Goal: Task Accomplishment & Management: Manage account settings

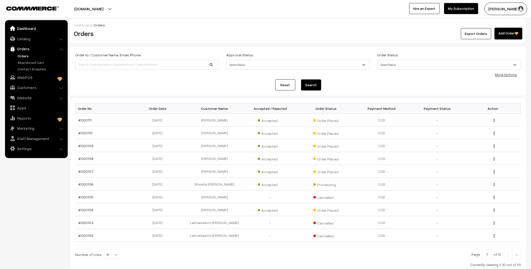
click at [32, 29] on link "Dashboard" at bounding box center [36, 28] width 60 height 9
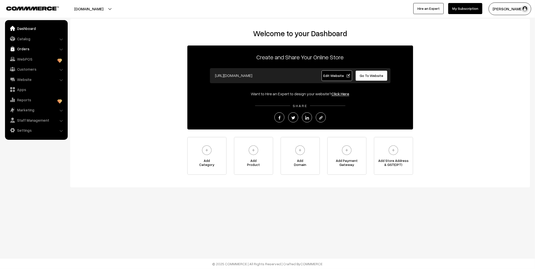
click at [31, 47] on link "Orders" at bounding box center [36, 48] width 60 height 9
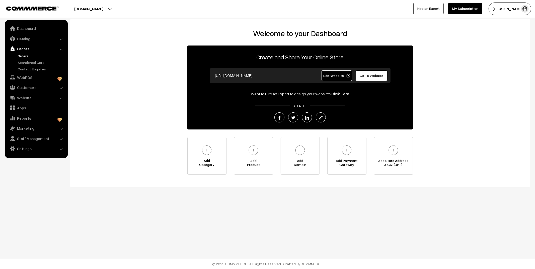
click at [25, 55] on link "Orders" at bounding box center [41, 55] width 50 height 5
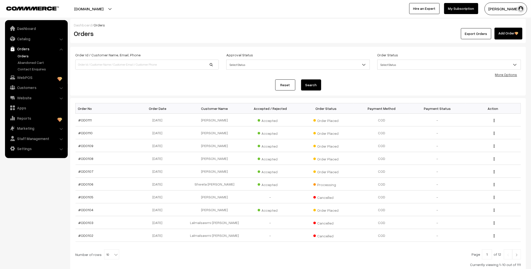
click at [24, 56] on link "Orders" at bounding box center [41, 55] width 50 height 5
click at [29, 62] on link "Abandoned Cart" at bounding box center [41, 62] width 50 height 5
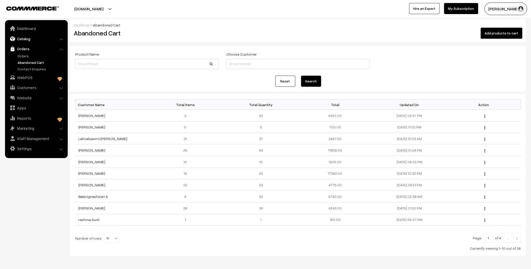
click at [26, 41] on link "Catalog" at bounding box center [36, 38] width 60 height 9
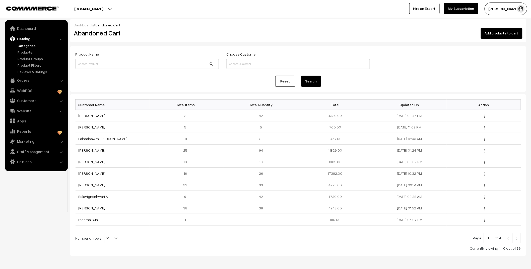
click at [26, 46] on link "Categories" at bounding box center [41, 45] width 50 height 5
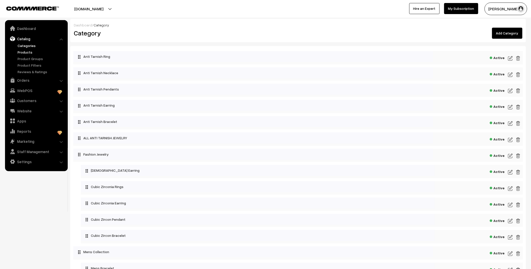
click at [26, 51] on link "Products" at bounding box center [41, 51] width 50 height 5
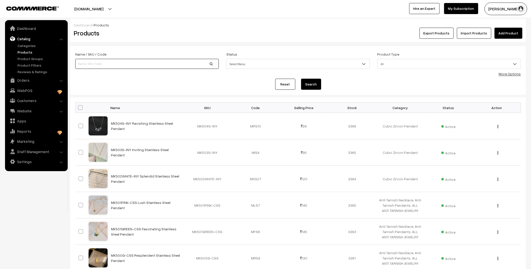
click at [142, 63] on input at bounding box center [147, 64] width 144 height 10
type input "mk388"
click at [316, 82] on button "Search" at bounding box center [311, 84] width 20 height 11
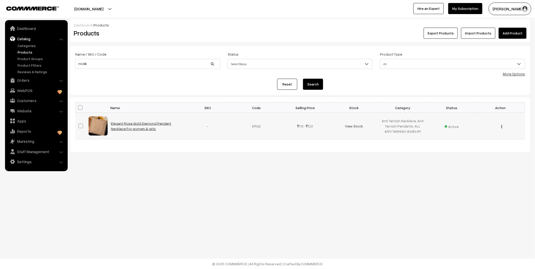
click at [122, 123] on link "Elegant Rose Gold Diamond Pendant Necklace For women & girls" at bounding box center [141, 126] width 60 height 10
click at [500, 126] on div "View Edit Delete" at bounding box center [500, 125] width 43 height 5
click at [502, 126] on img "button" at bounding box center [502, 126] width 1 height 3
click at [485, 133] on link "View" at bounding box center [479, 133] width 43 height 11
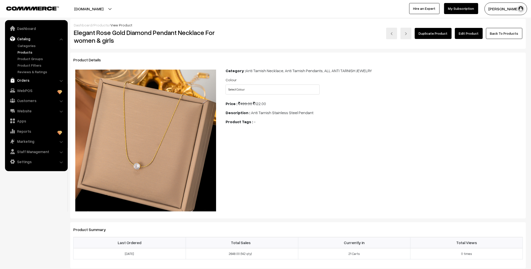
click at [26, 79] on link "Orders" at bounding box center [36, 80] width 60 height 9
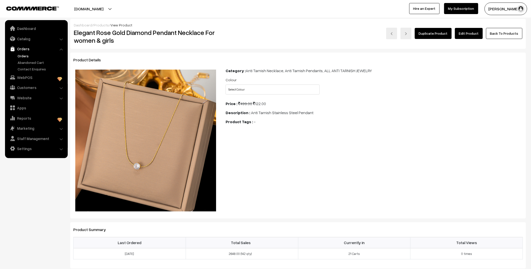
click at [23, 56] on link "Orders" at bounding box center [41, 55] width 50 height 5
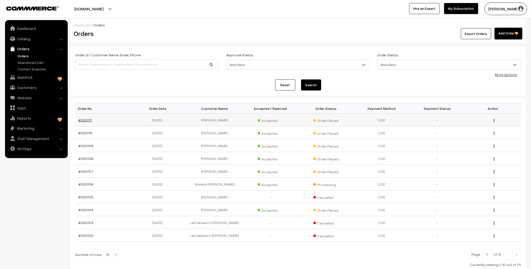
click at [85, 120] on link "#OD0111" at bounding box center [85, 120] width 13 height 4
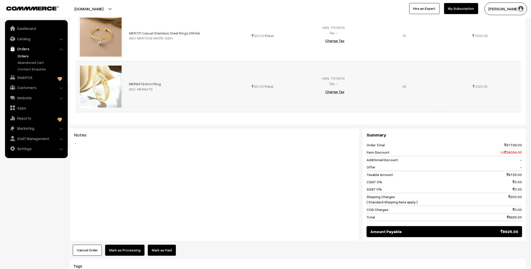
scroll to position [223, 0]
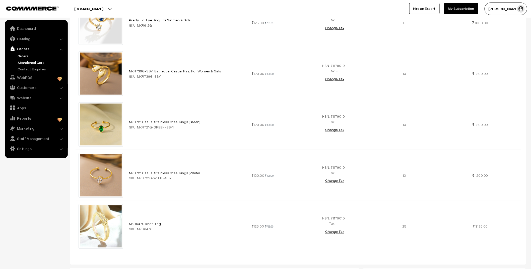
click at [31, 60] on link "Abandoned Cart" at bounding box center [41, 62] width 50 height 5
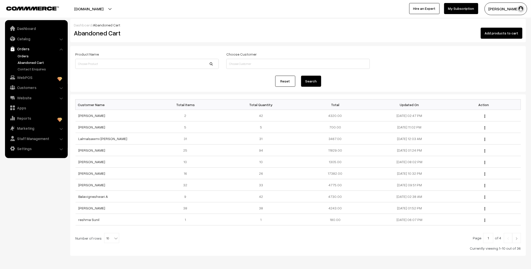
click at [24, 53] on link "Orders" at bounding box center [41, 55] width 50 height 5
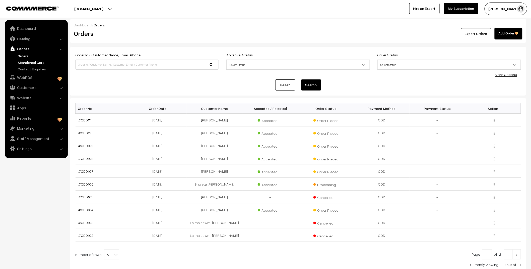
click at [21, 63] on link "Abandoned Cart" at bounding box center [41, 62] width 50 height 5
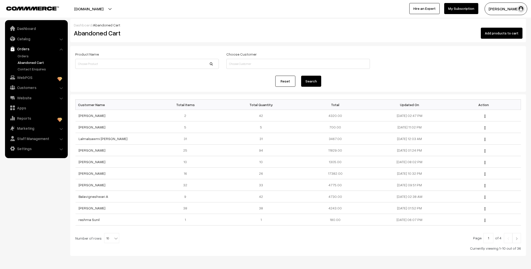
click at [24, 56] on link "Orders" at bounding box center [41, 55] width 50 height 5
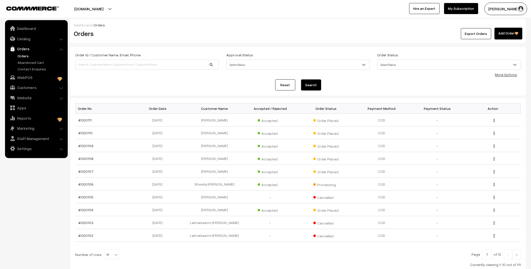
click at [24, 56] on link "Orders" at bounding box center [41, 55] width 50 height 5
click at [33, 63] on link "Abandoned Cart" at bounding box center [41, 62] width 50 height 5
